Goal: Information Seeking & Learning: Learn about a topic

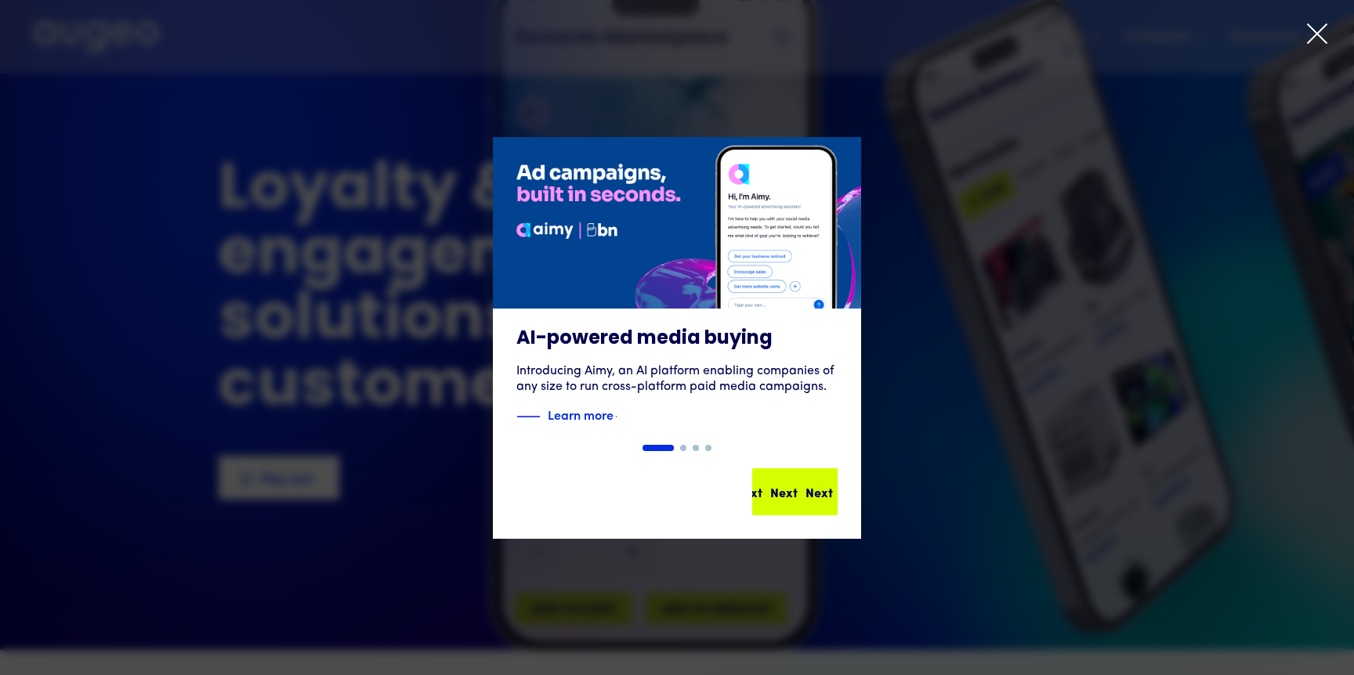
click at [805, 484] on div "Next" at bounding box center [818, 492] width 27 height 19
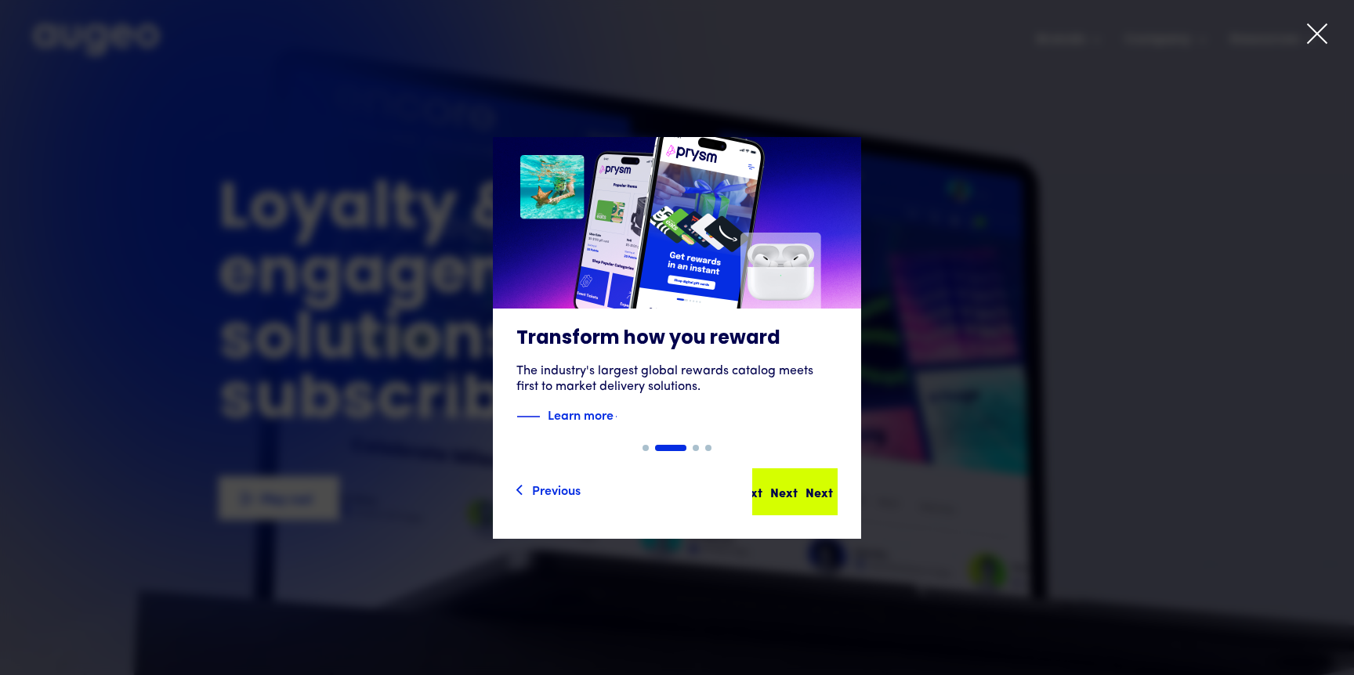
click at [805, 494] on div "Next" at bounding box center [818, 492] width 27 height 19
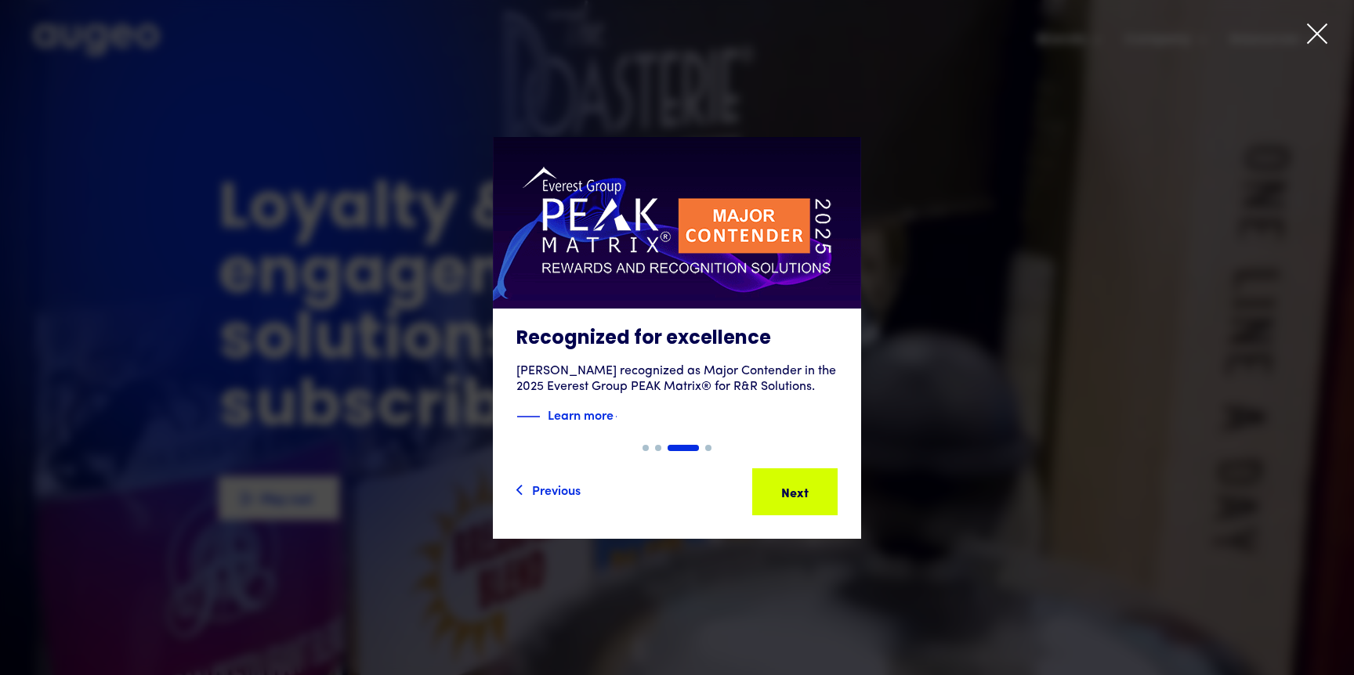
click at [1313, 42] on icon at bounding box center [1316, 33] width 23 height 23
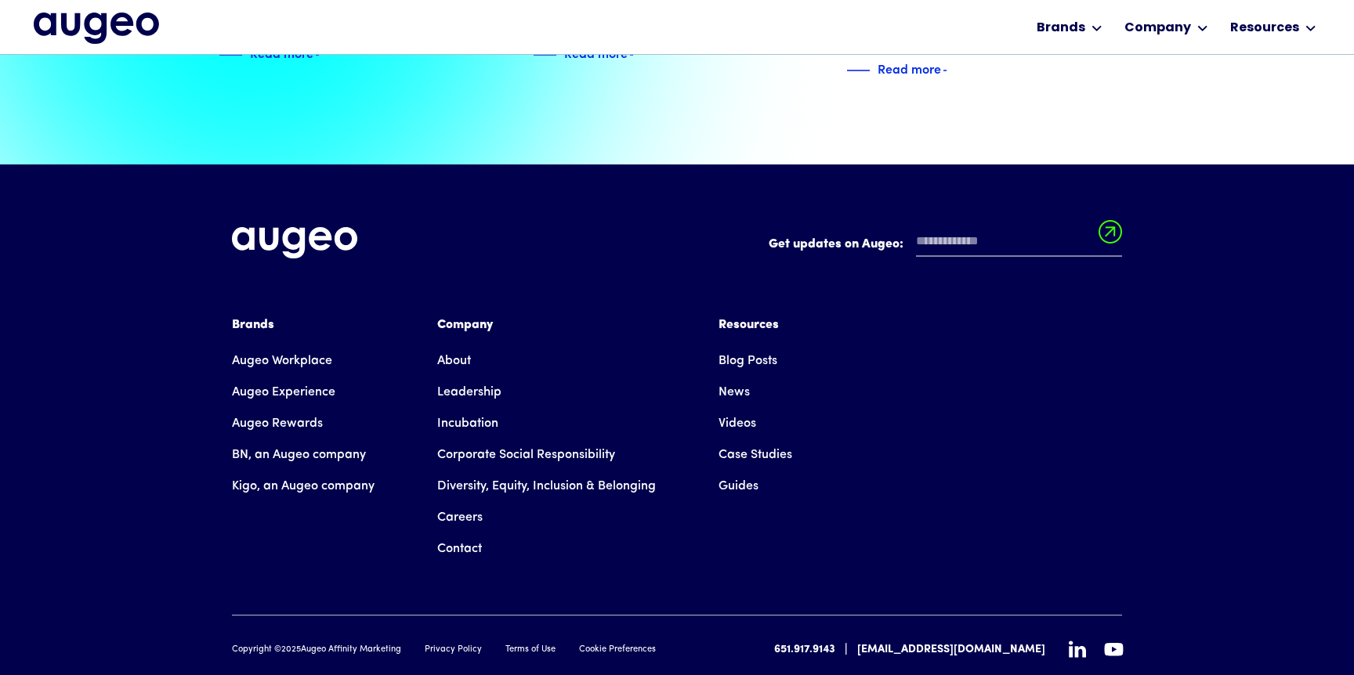
scroll to position [3570, 0]
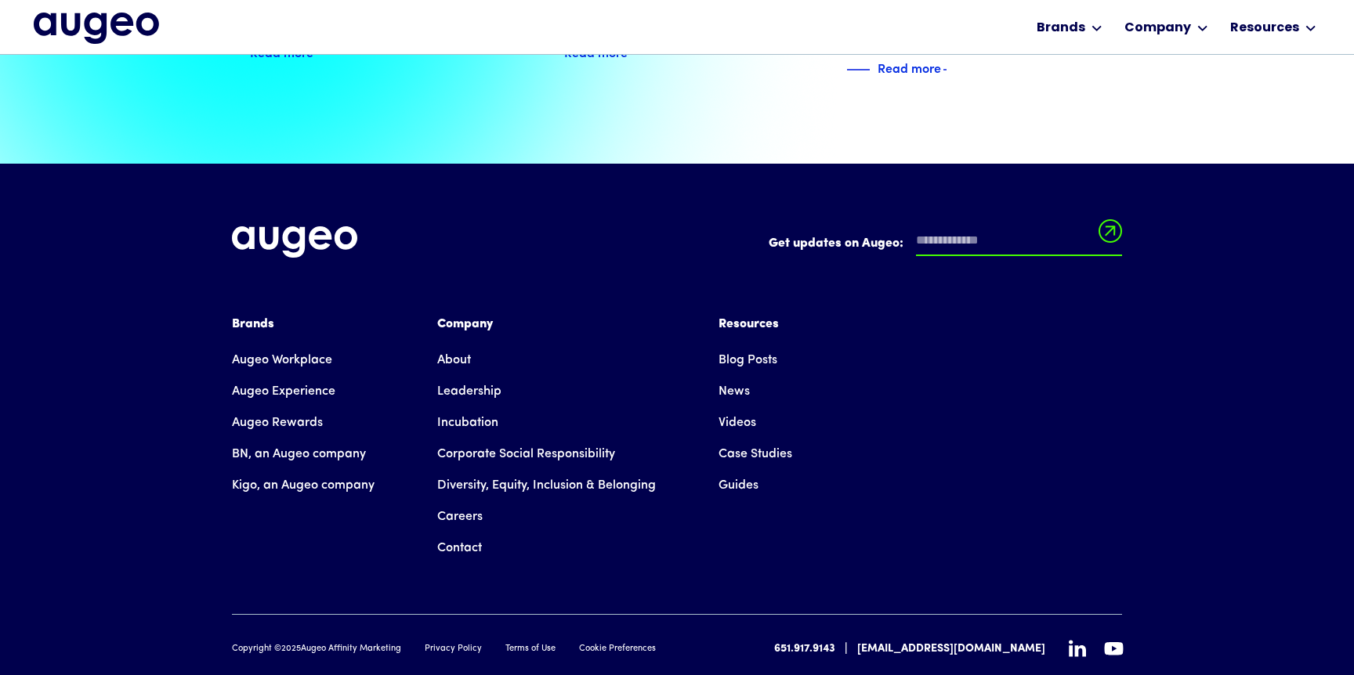
click at [1028, 226] on input "Get updates on Augeo:" at bounding box center [1019, 241] width 206 height 30
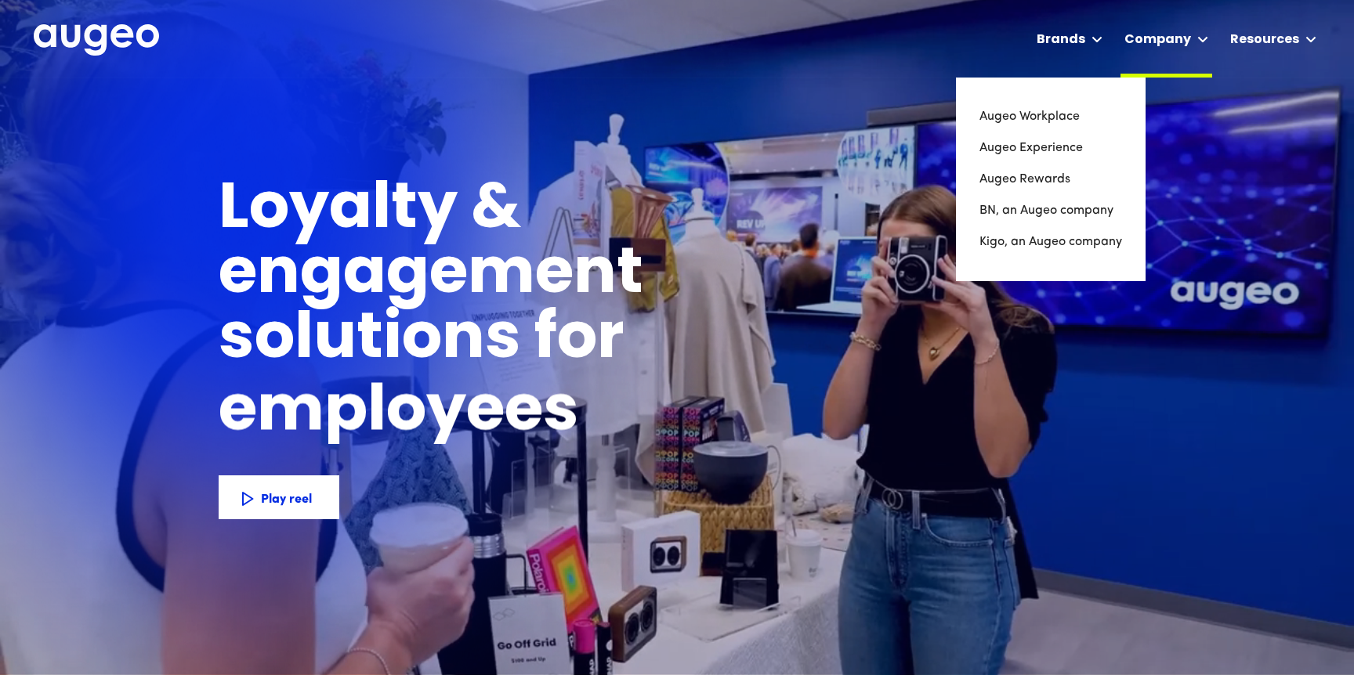
scroll to position [0, 0]
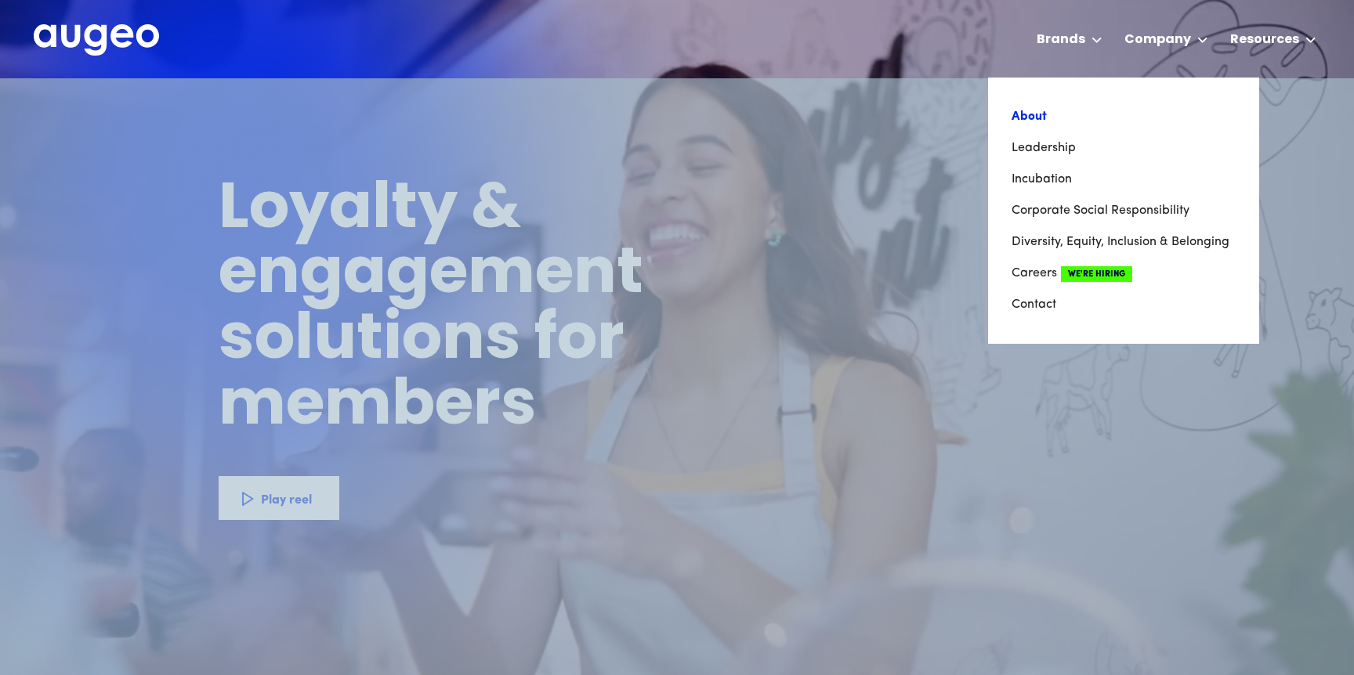
click at [1036, 114] on link "About" at bounding box center [1123, 116] width 224 height 31
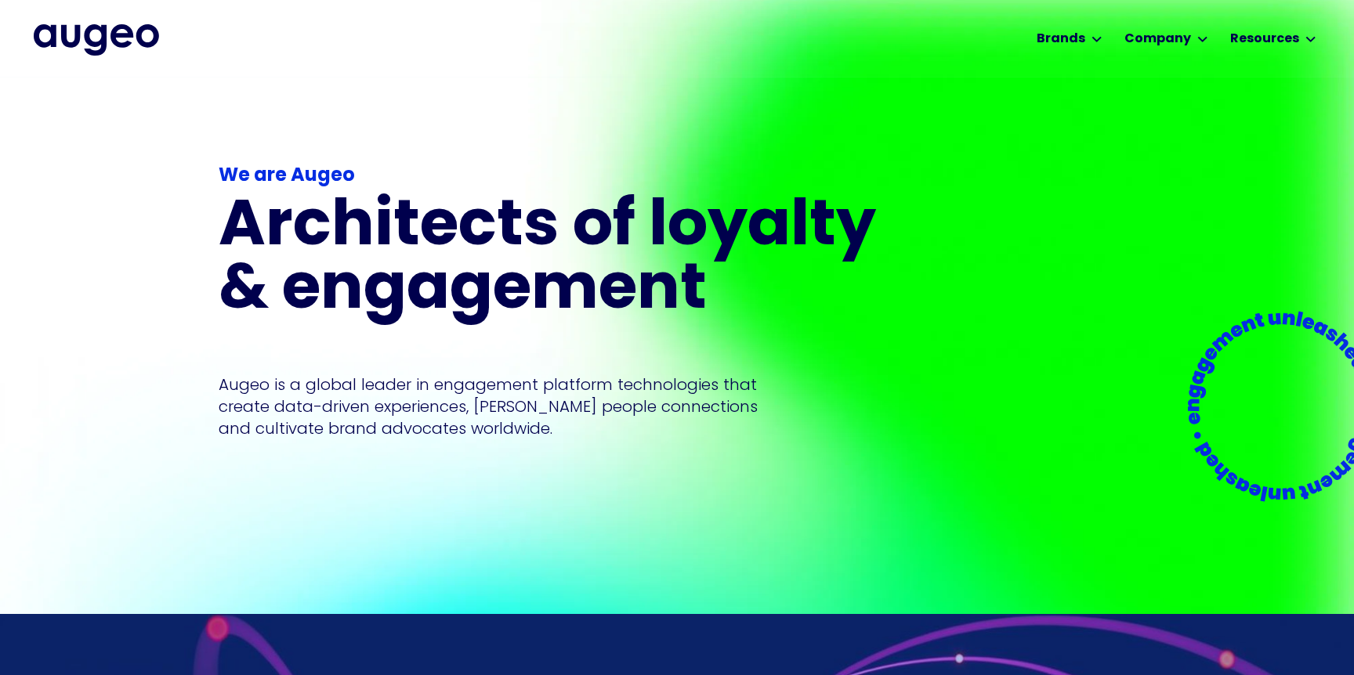
click at [280, 379] on div at bounding box center [677, 415] width 1354 height 675
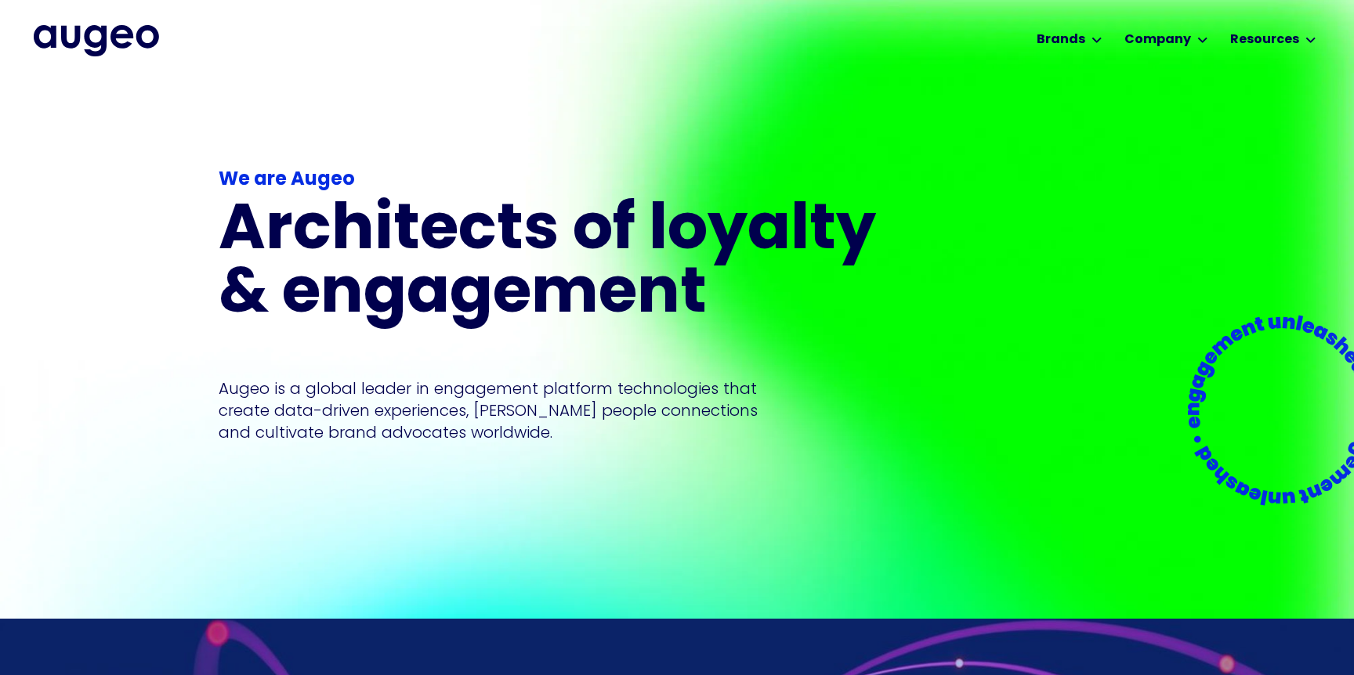
drag, startPoint x: 219, startPoint y: 385, endPoint x: 454, endPoint y: 409, distance: 236.2
click at [431, 406] on div at bounding box center [677, 415] width 1354 height 675
drag, startPoint x: 472, startPoint y: 412, endPoint x: 504, endPoint y: 425, distance: 35.5
click at [473, 412] on div at bounding box center [677, 415] width 1354 height 675
click at [529, 439] on div at bounding box center [677, 415] width 1354 height 675
